Goal: Task Accomplishment & Management: Manage account settings

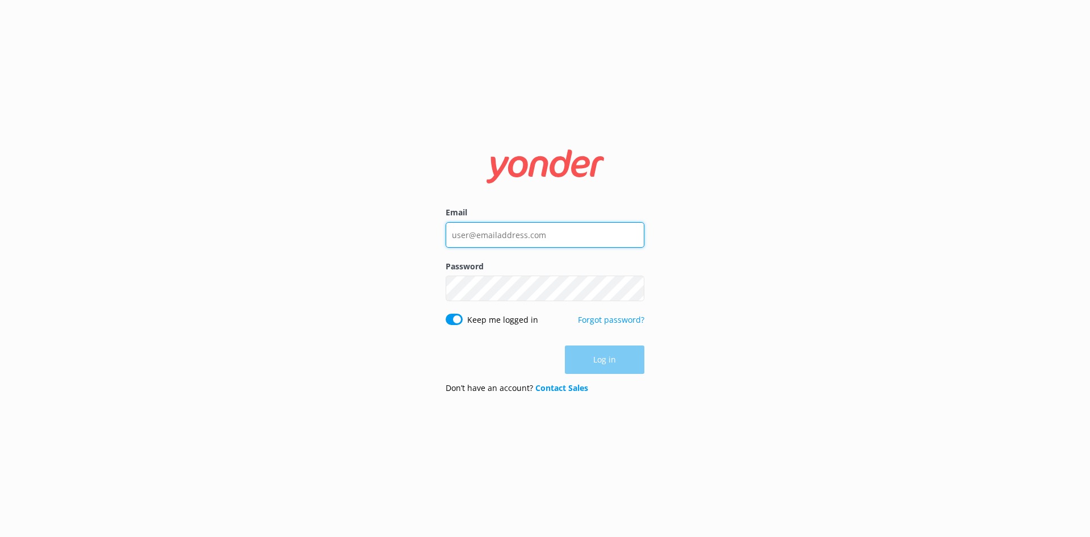
type input "[PERSON_NAME][EMAIL_ADDRESS][DOMAIN_NAME]"
click at [584, 350] on div "Log in" at bounding box center [545, 359] width 199 height 28
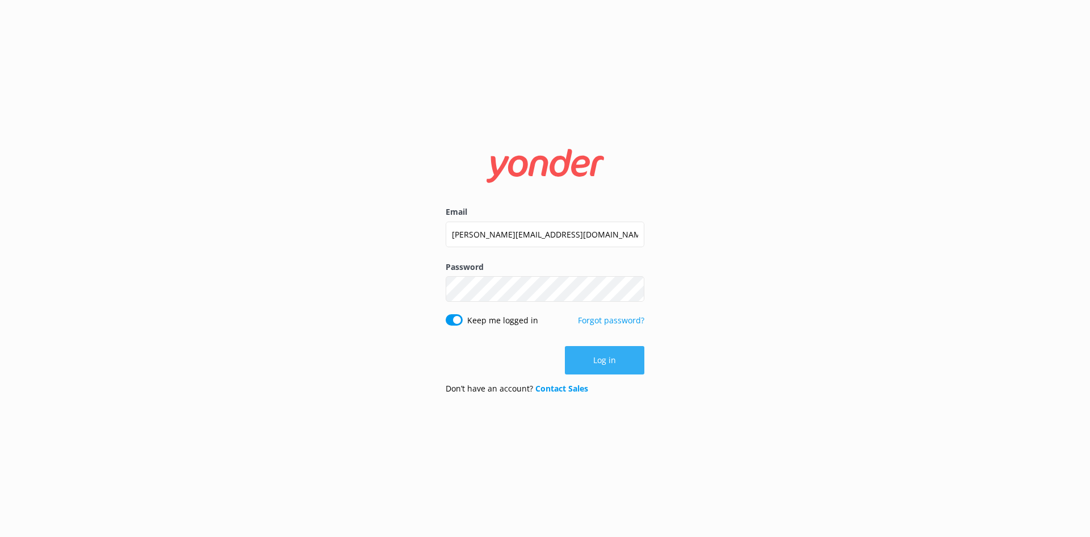
click at [584, 363] on button "Log in" at bounding box center [604, 360] width 79 height 28
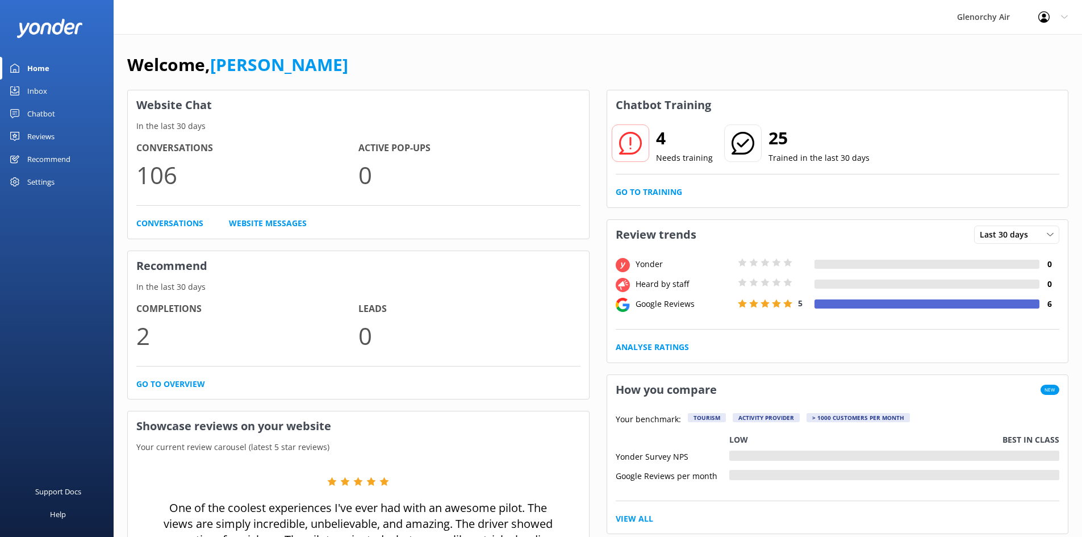
drag, startPoint x: 37, startPoint y: 89, endPoint x: 65, endPoint y: 57, distance: 42.3
click at [37, 89] on div "Inbox" at bounding box center [37, 90] width 20 height 23
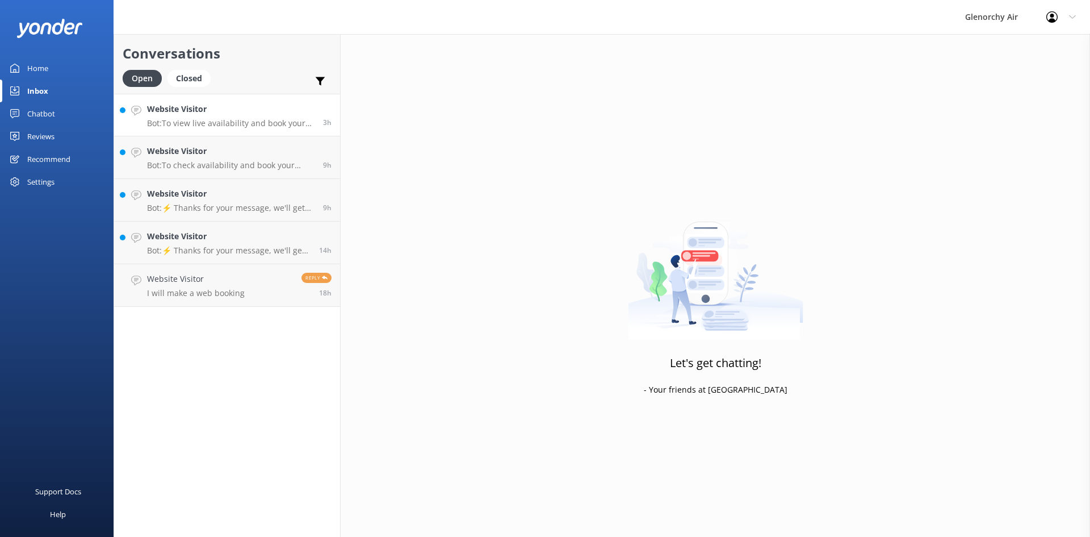
click at [236, 122] on p "Bot: To view live availability and book your experience, please visit [URL][DOM…" at bounding box center [231, 123] width 168 height 10
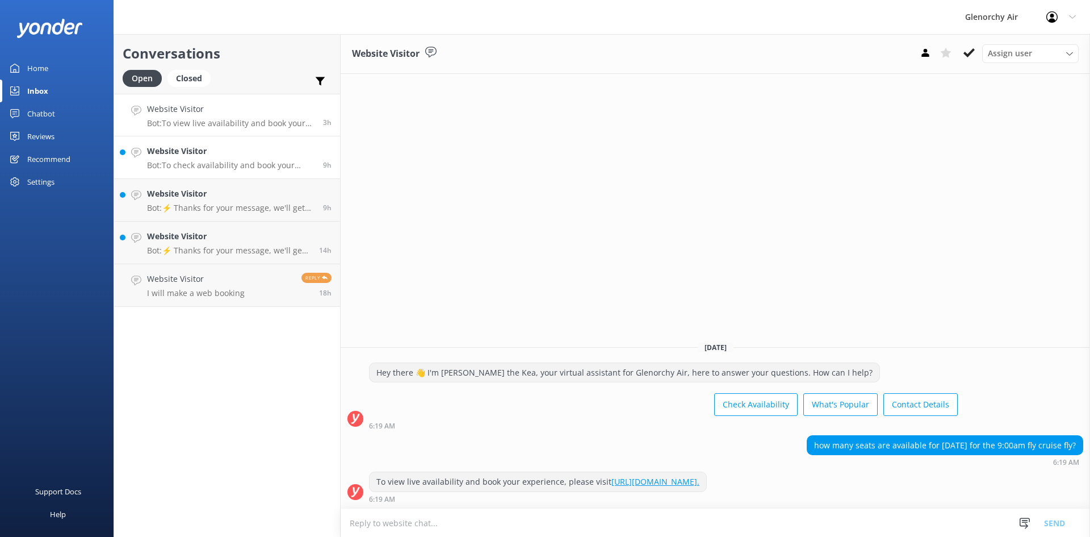
click at [231, 160] on div "Website Visitor Bot: To check availability and book your experience, please vis…" at bounding box center [231, 157] width 168 height 25
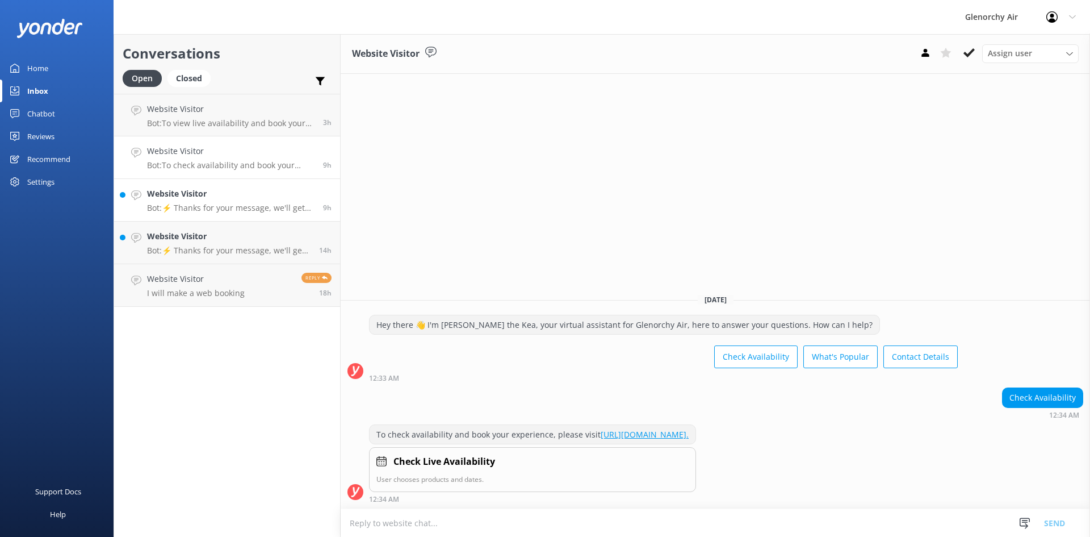
click at [224, 199] on h4 "Website Visitor" at bounding box center [231, 193] width 168 height 12
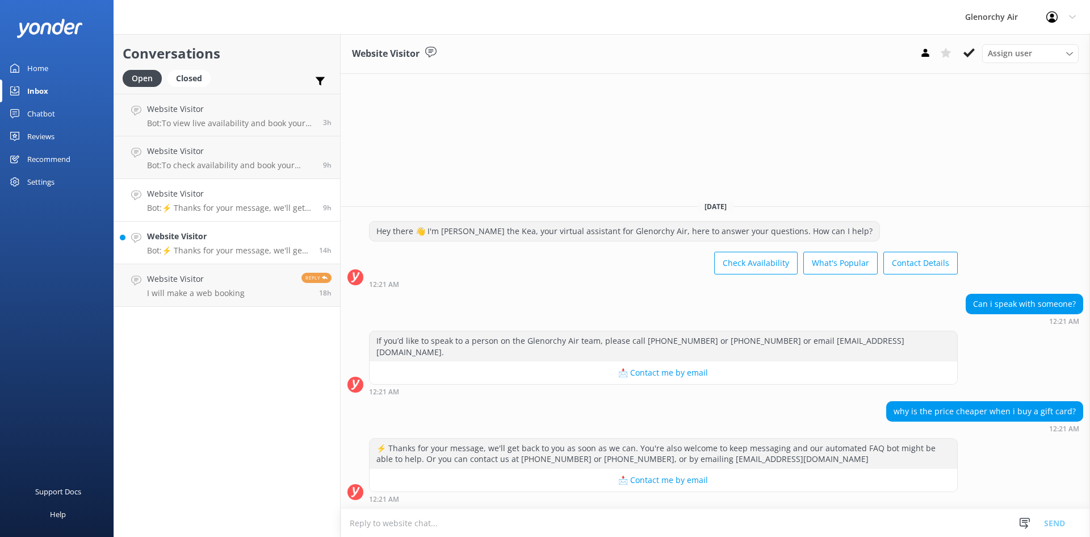
click at [221, 246] on p "Bot: ⚡ Thanks for your message, we'll get back to you as soon as we can. You're…" at bounding box center [229, 250] width 164 height 10
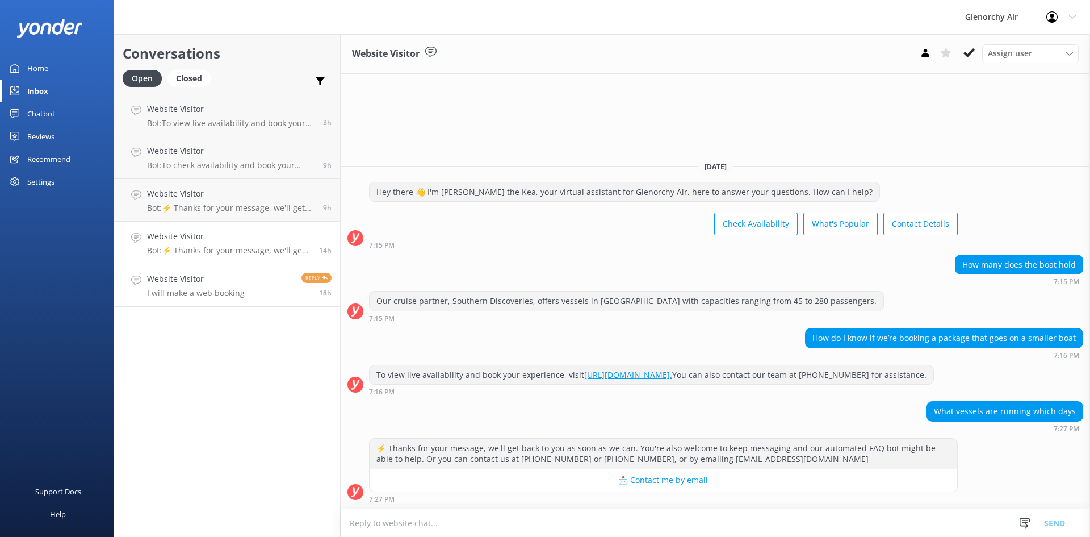
click at [210, 287] on div "Website Visitor I will make a web booking" at bounding box center [196, 285] width 98 height 25
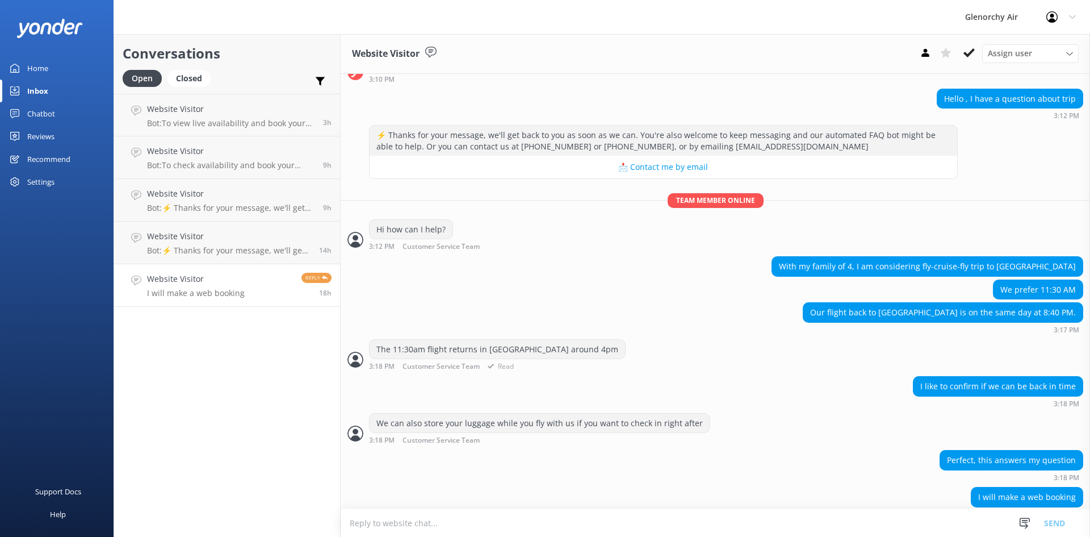
scroll to position [103, 0]
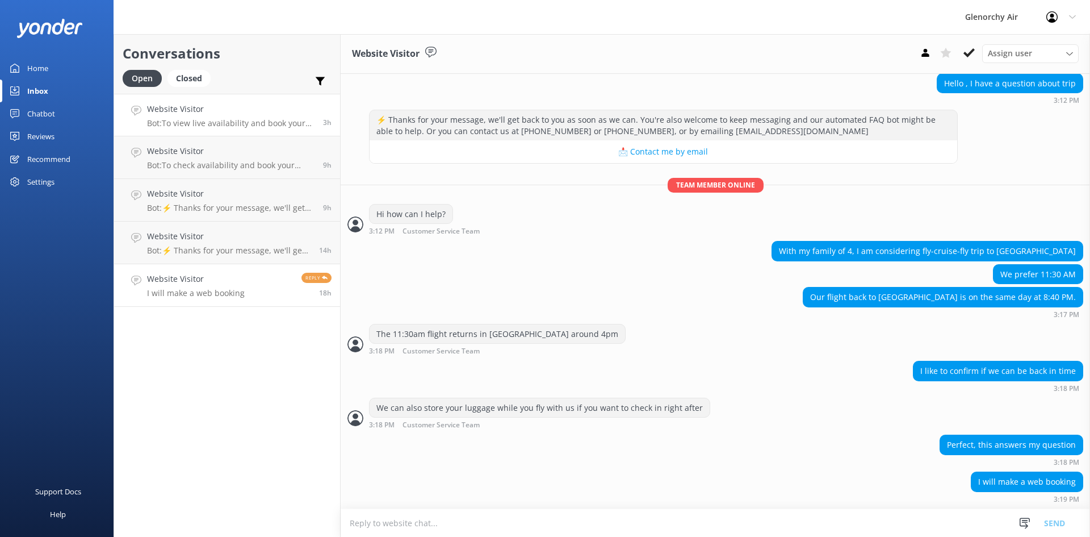
click at [193, 120] on p "Bot: To view live availability and book your experience, please visit [URL][DOM…" at bounding box center [231, 123] width 168 height 10
